Goal: Navigation & Orientation: Find specific page/section

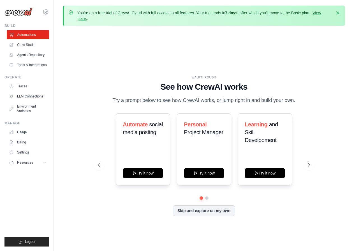
click at [346, 135] on div "You're on a free trial of CrewAI Cloud with full access to all features. Your t…" at bounding box center [204, 138] width 300 height 265
click at [90, 44] on div "WALKTHROUGH See how [PERSON_NAME] works Try a prompt below to see how [PERSON_N…" at bounding box center [204, 150] width 282 height 240
click at [35, 56] on link "Agents Repository" at bounding box center [28, 54] width 42 height 9
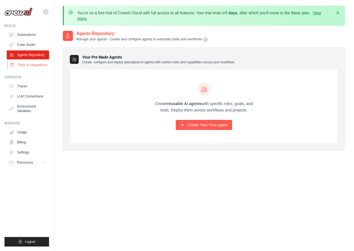
click at [41, 65] on link "Tools & Integrations" at bounding box center [28, 65] width 42 height 9
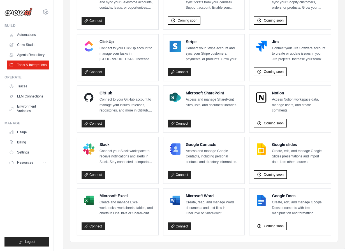
scroll to position [319, 0]
